Goal: Task Accomplishment & Management: Use online tool/utility

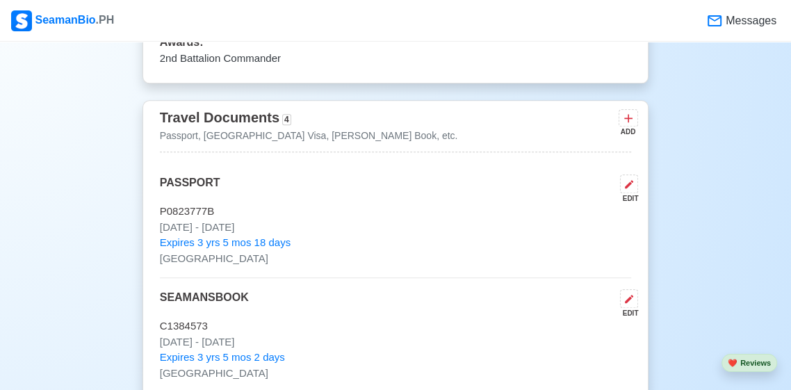
scroll to position [1018, 0]
copy p "P0823777B"
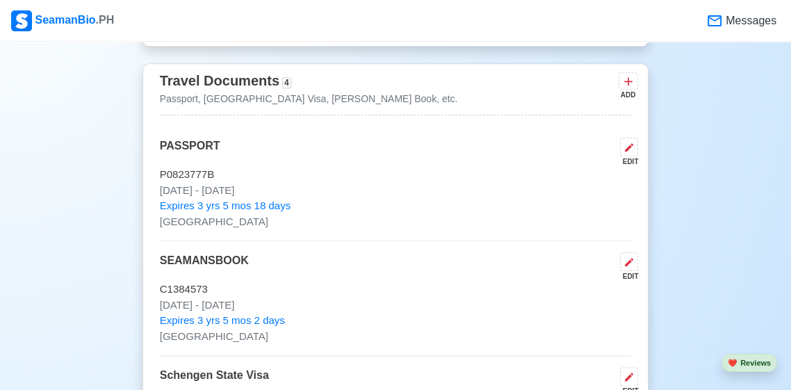
scroll to position [1085, 0]
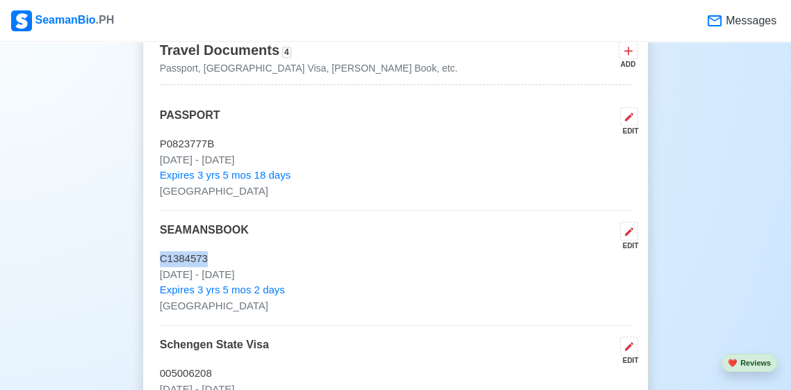
copy p "C1384573"
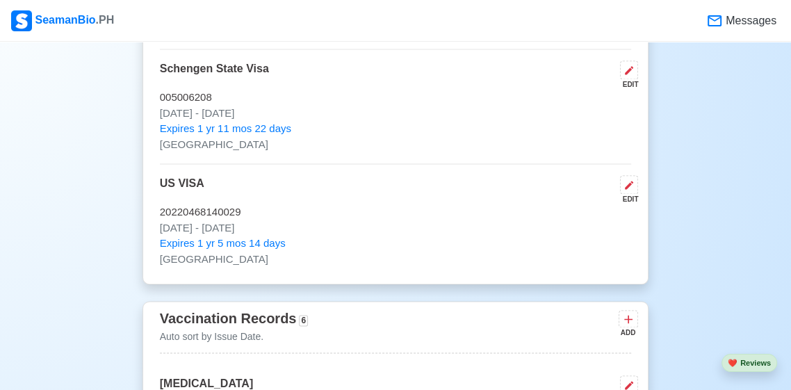
scroll to position [1372, 0]
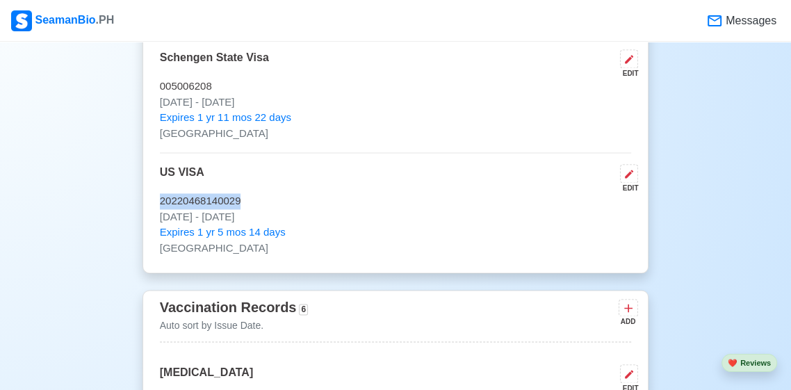
copy p "20220468140029"
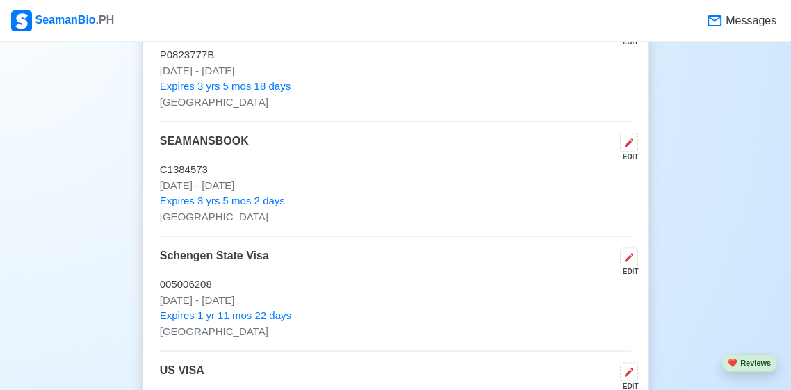
scroll to position [1234, 0]
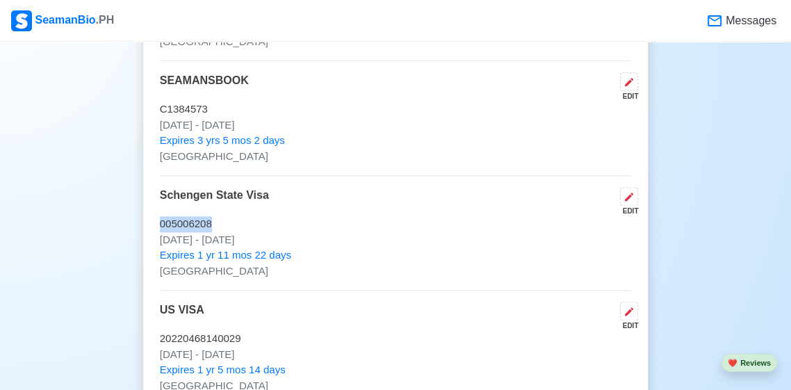
copy p "005006208"
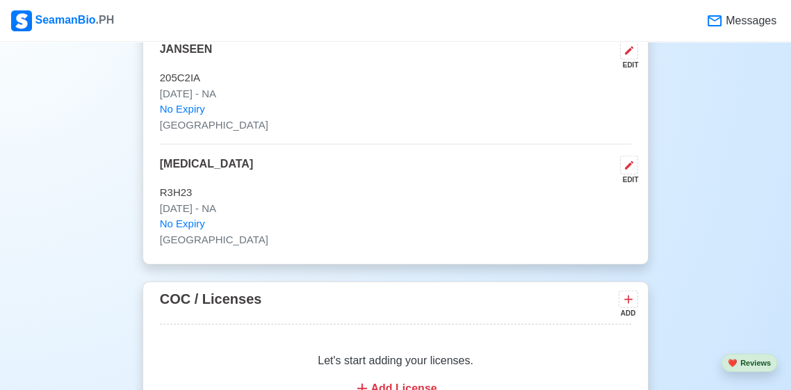
scroll to position [2155, 0]
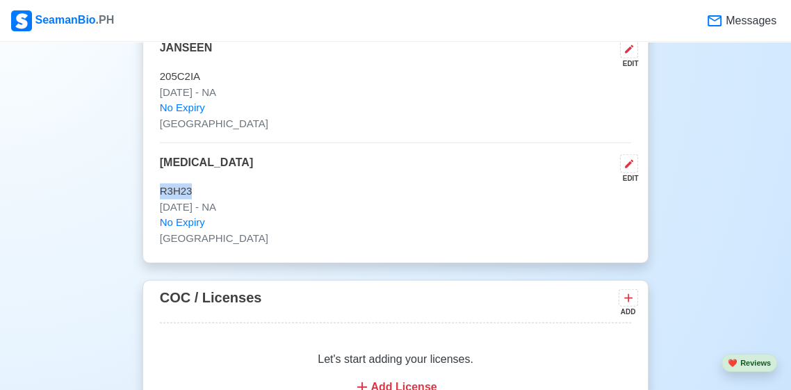
copy p "R3H23"
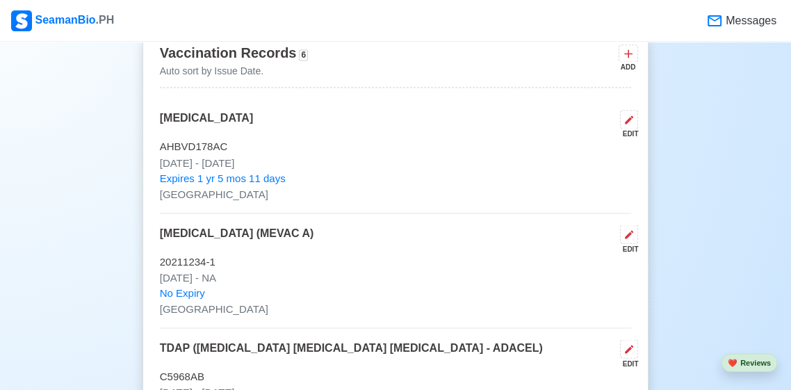
scroll to position [1625, 0]
copy p "20211234-1"
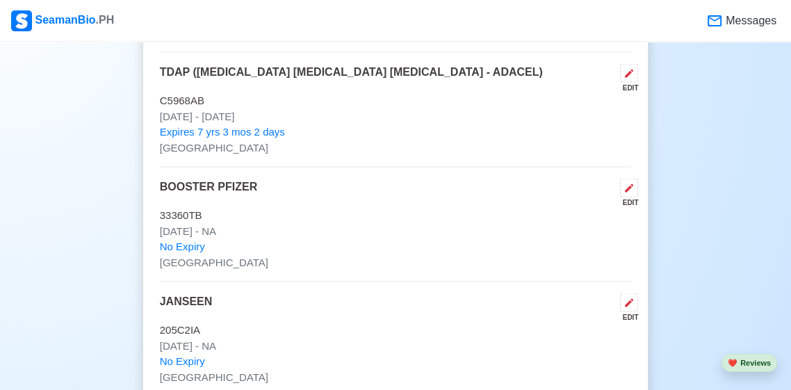
scroll to position [1900, 0]
copy p "C5968AB"
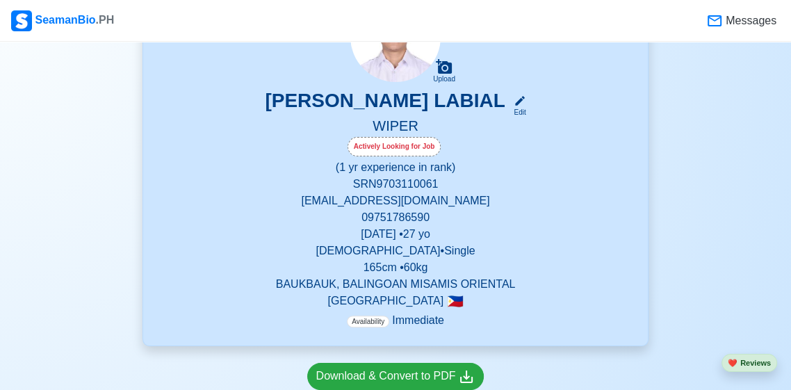
scroll to position [0, 0]
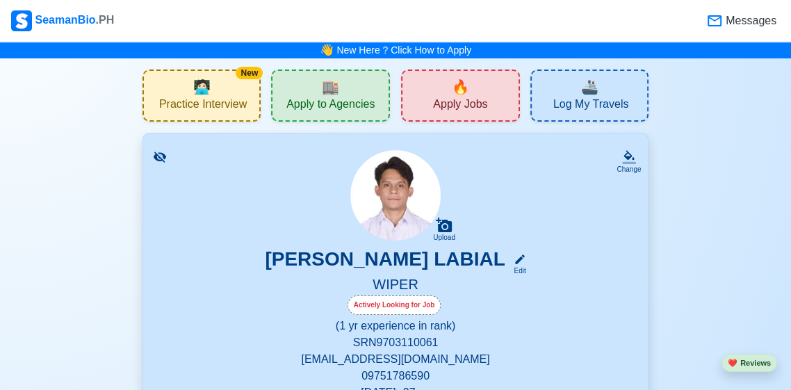
click at [312, 114] on span "Apply to Agencies" at bounding box center [330, 105] width 88 height 17
click at [450, 117] on div "🔥 Apply Jobs" at bounding box center [460, 95] width 119 height 52
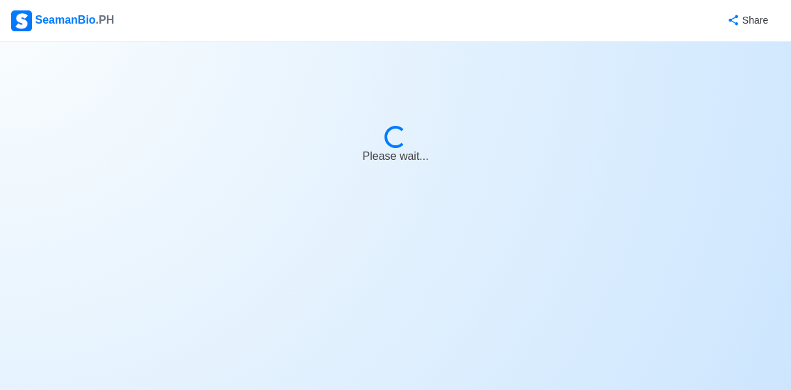
select select "Wiper"
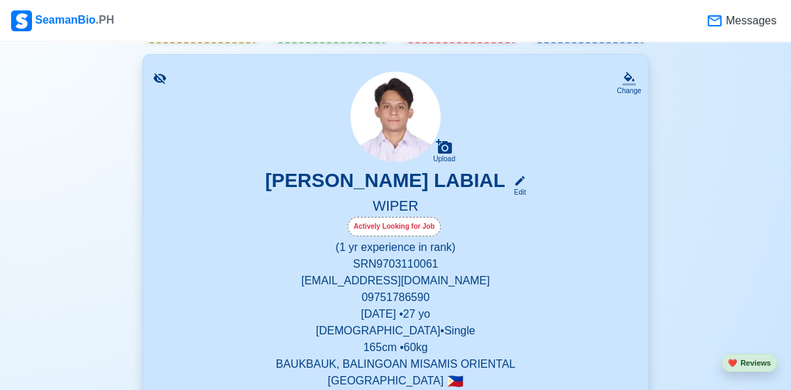
scroll to position [80, 0]
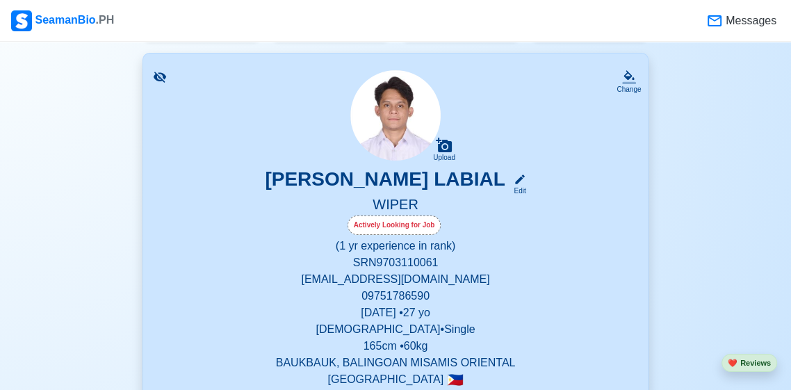
click at [625, 84] on div "Change" at bounding box center [628, 89] width 24 height 10
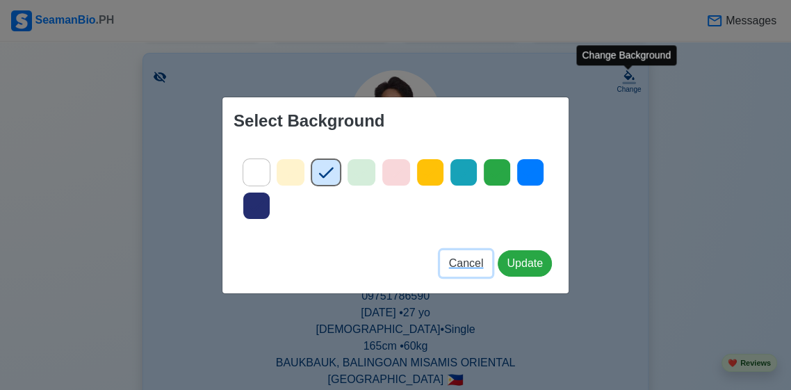
click at [460, 269] on span "Cancel" at bounding box center [466, 263] width 35 height 12
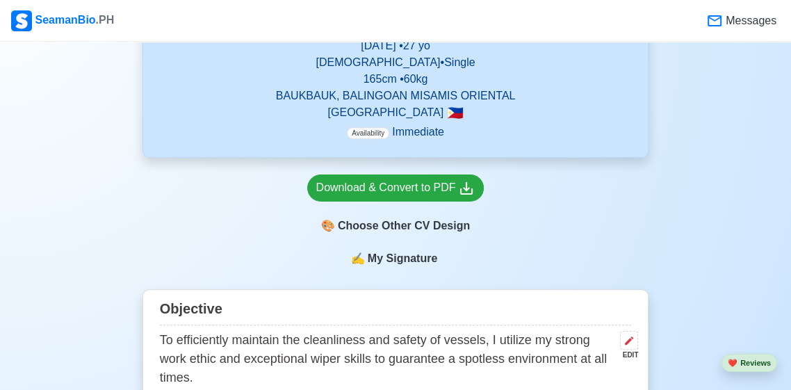
scroll to position [352, 0]
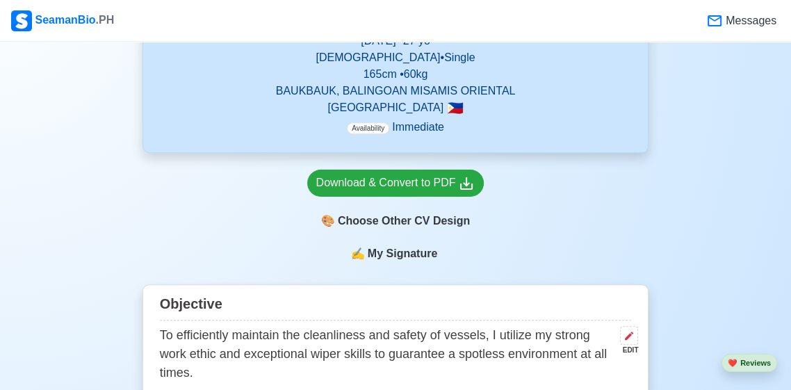
click at [463, 219] on div "🎨 Choose Other CV Design" at bounding box center [395, 221] width 177 height 26
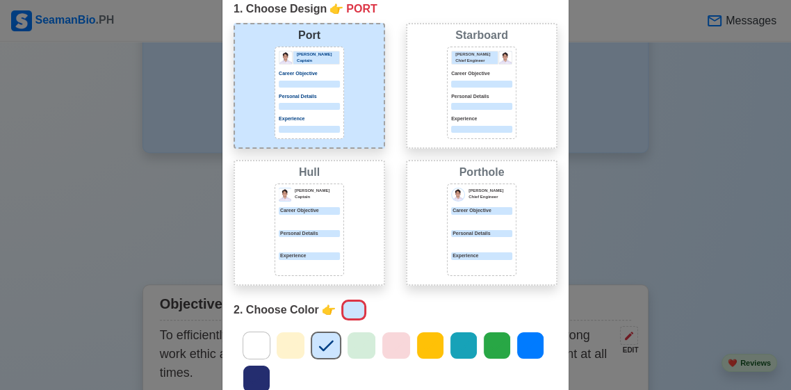
scroll to position [0, 0]
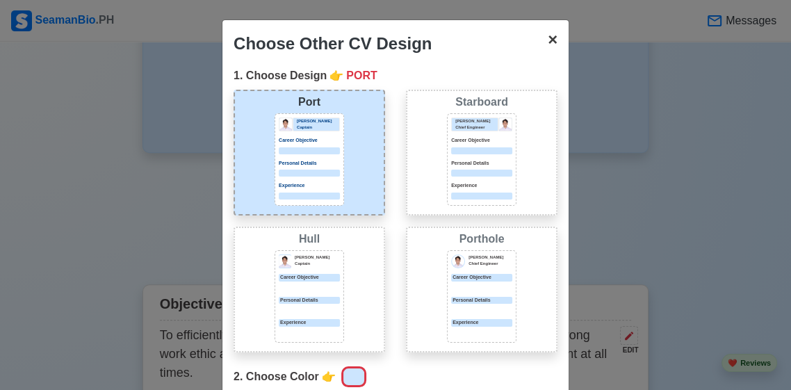
click at [552, 43] on span "×" at bounding box center [553, 39] width 10 height 19
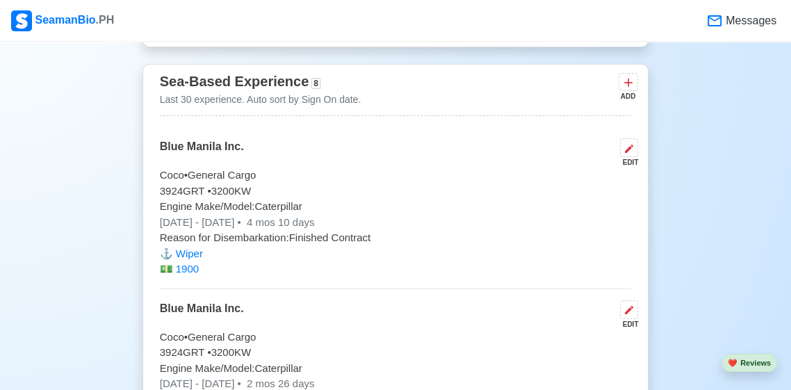
scroll to position [3195, 0]
click at [634, 146] on icon at bounding box center [628, 149] width 11 height 11
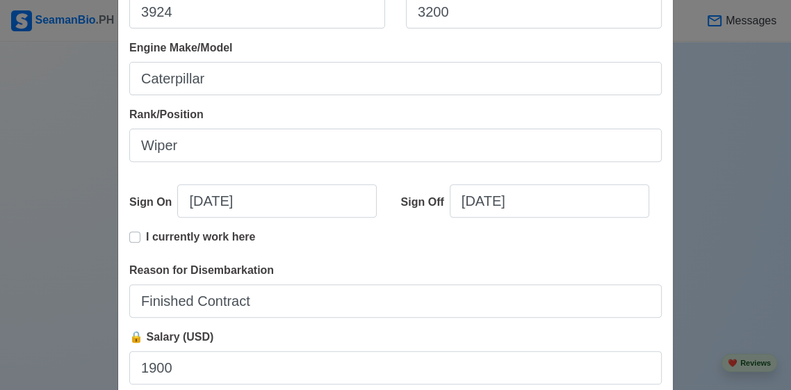
scroll to position [335, 0]
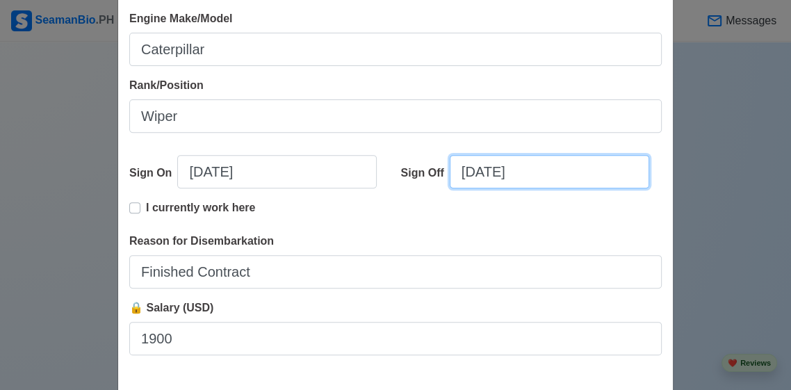
click at [561, 176] on input "[DATE]" at bounding box center [549, 171] width 199 height 33
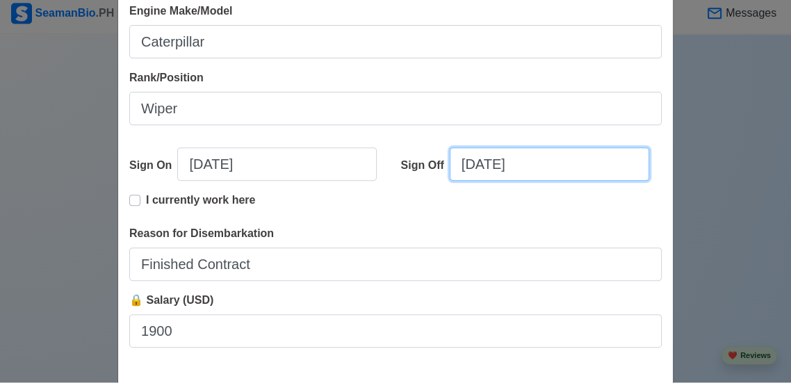
select select "****"
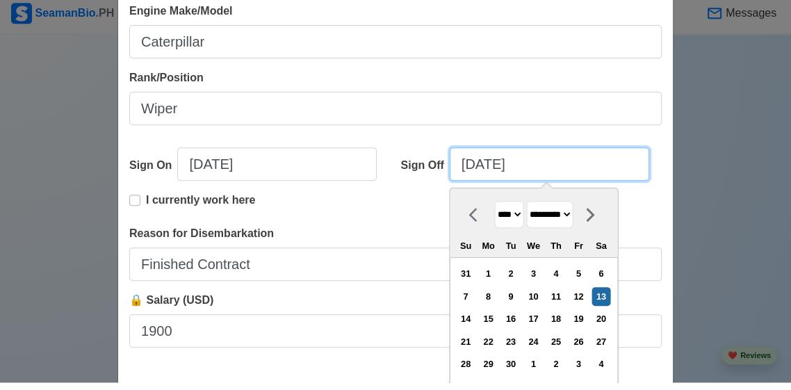
scroll to position [364, 0]
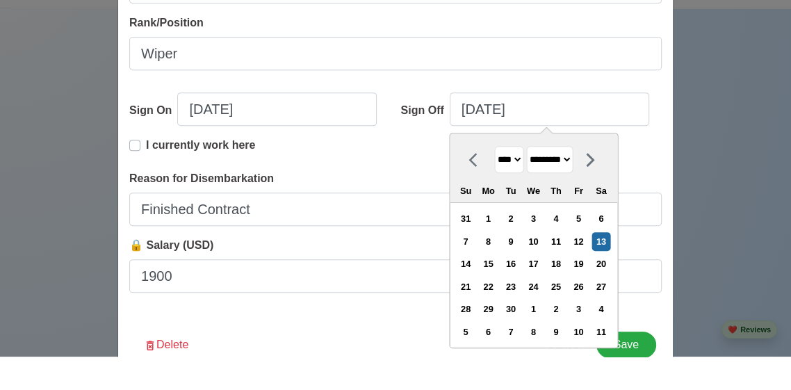
click at [470, 203] on div at bounding box center [476, 192] width 35 height 27
select select "******"
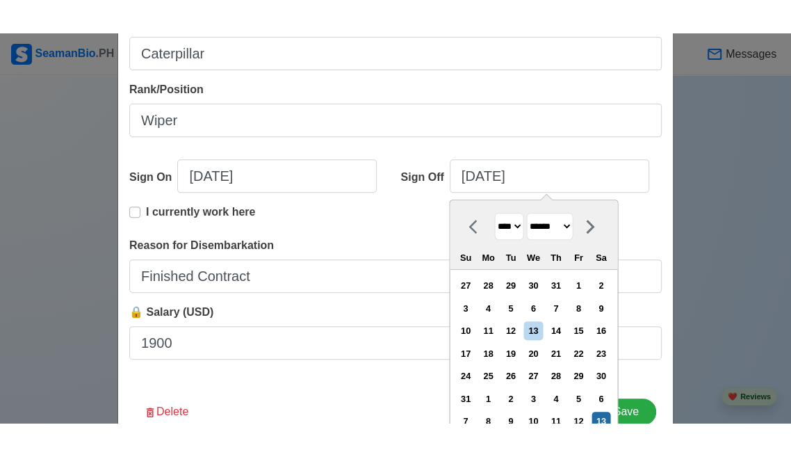
scroll to position [331, 0]
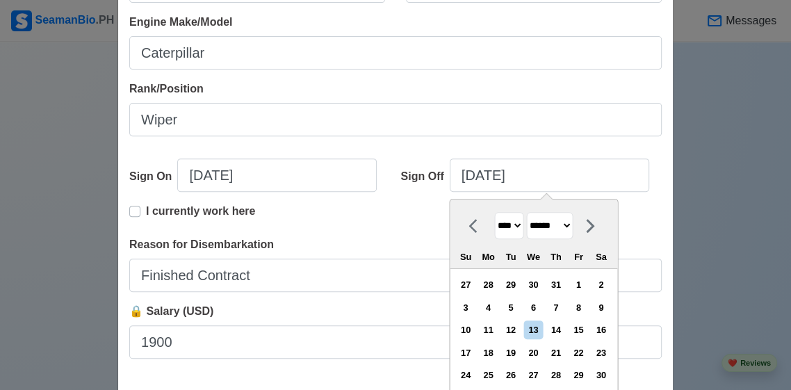
click at [541, 332] on div "13" at bounding box center [533, 329] width 19 height 19
type input "[DATE]"
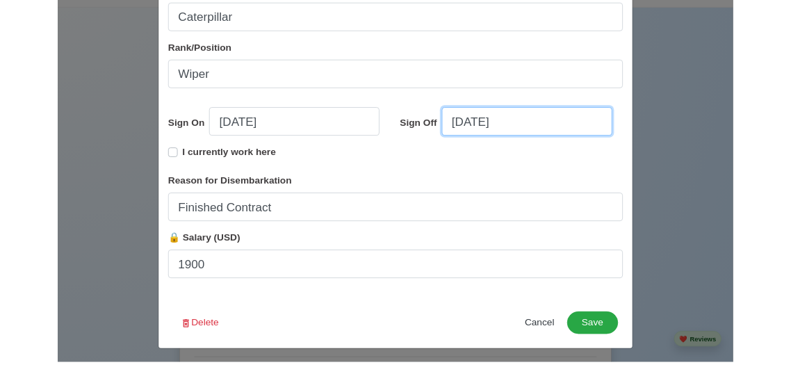
scroll to position [366, 0]
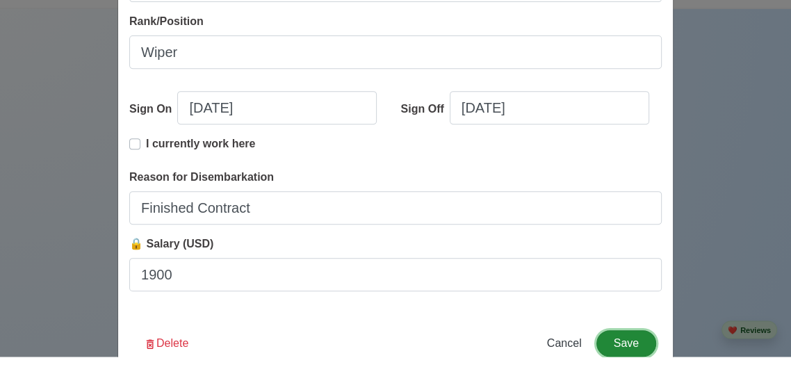
click at [633, 379] on button "Save" at bounding box center [626, 376] width 60 height 26
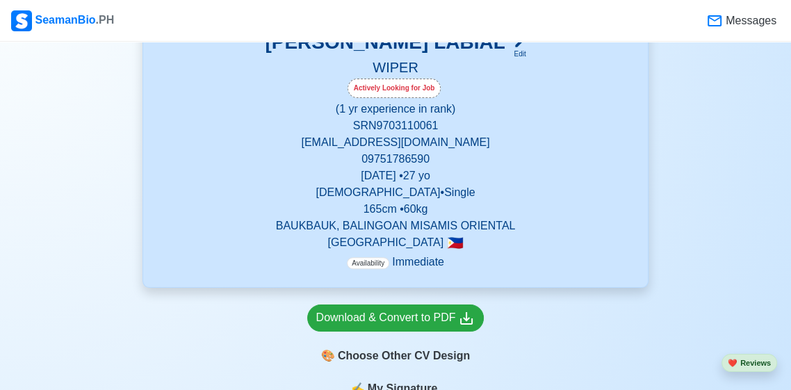
scroll to position [222, 0]
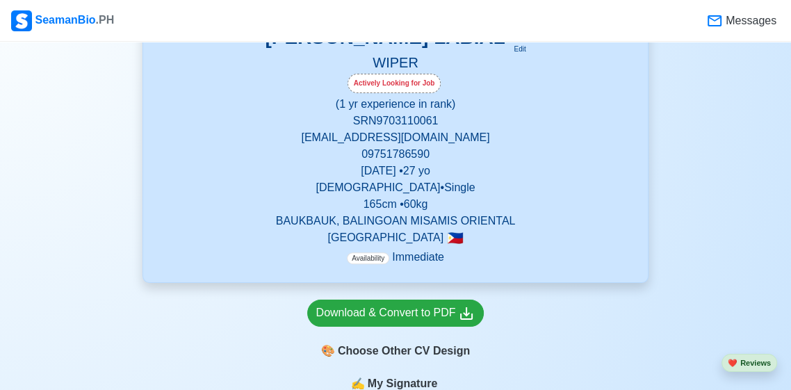
click at [457, 314] on div "Download & Convert to PDF" at bounding box center [395, 312] width 159 height 17
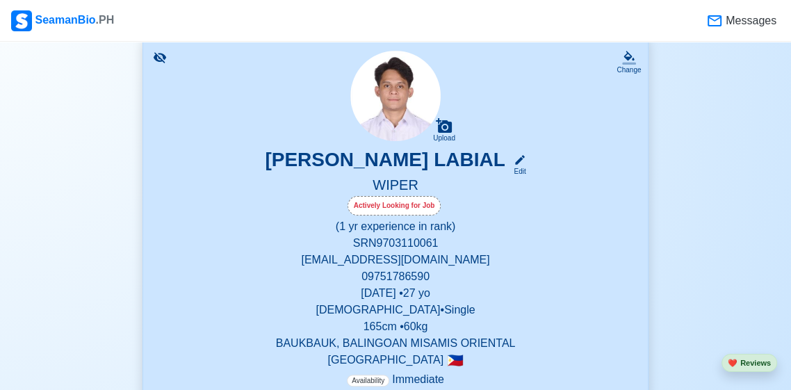
scroll to position [0, 0]
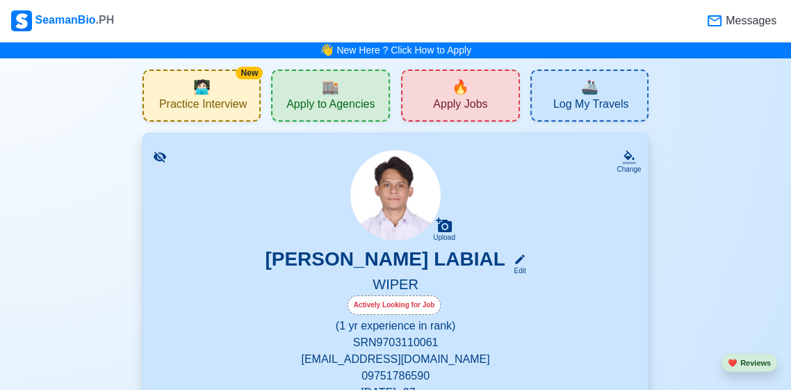
click at [307, 108] on span "Apply to Agencies" at bounding box center [330, 105] width 88 height 17
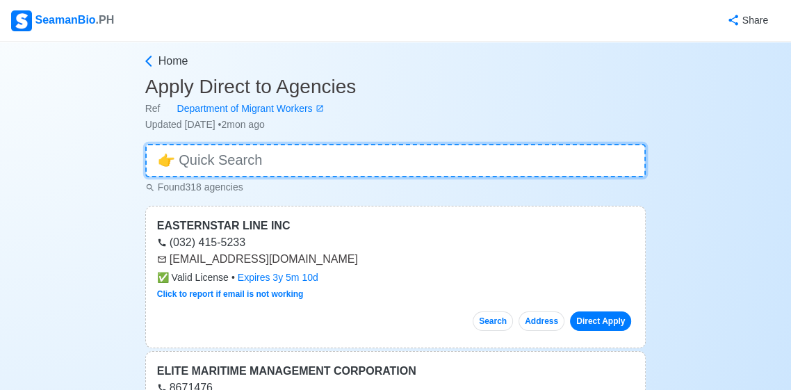
click at [483, 165] on input at bounding box center [395, 160] width 501 height 33
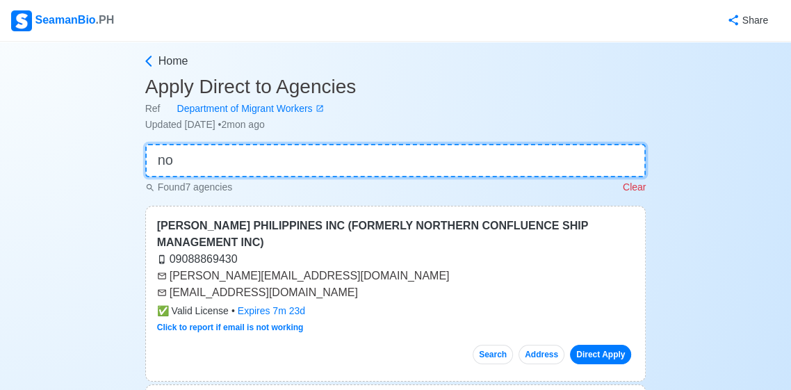
type input "n"
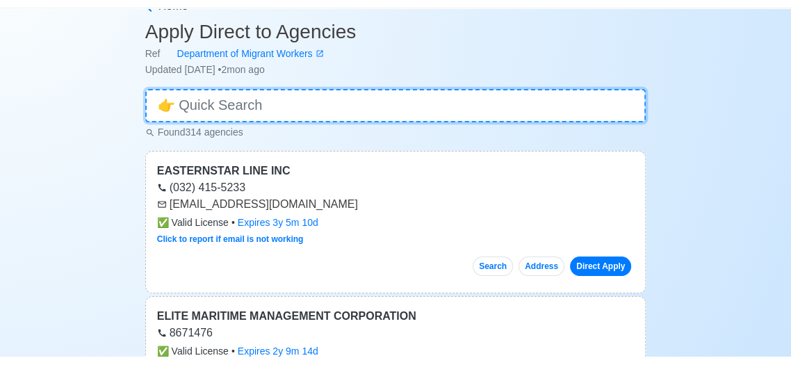
scroll to position [22, 0]
